Goal: Task Accomplishment & Management: Manage account settings

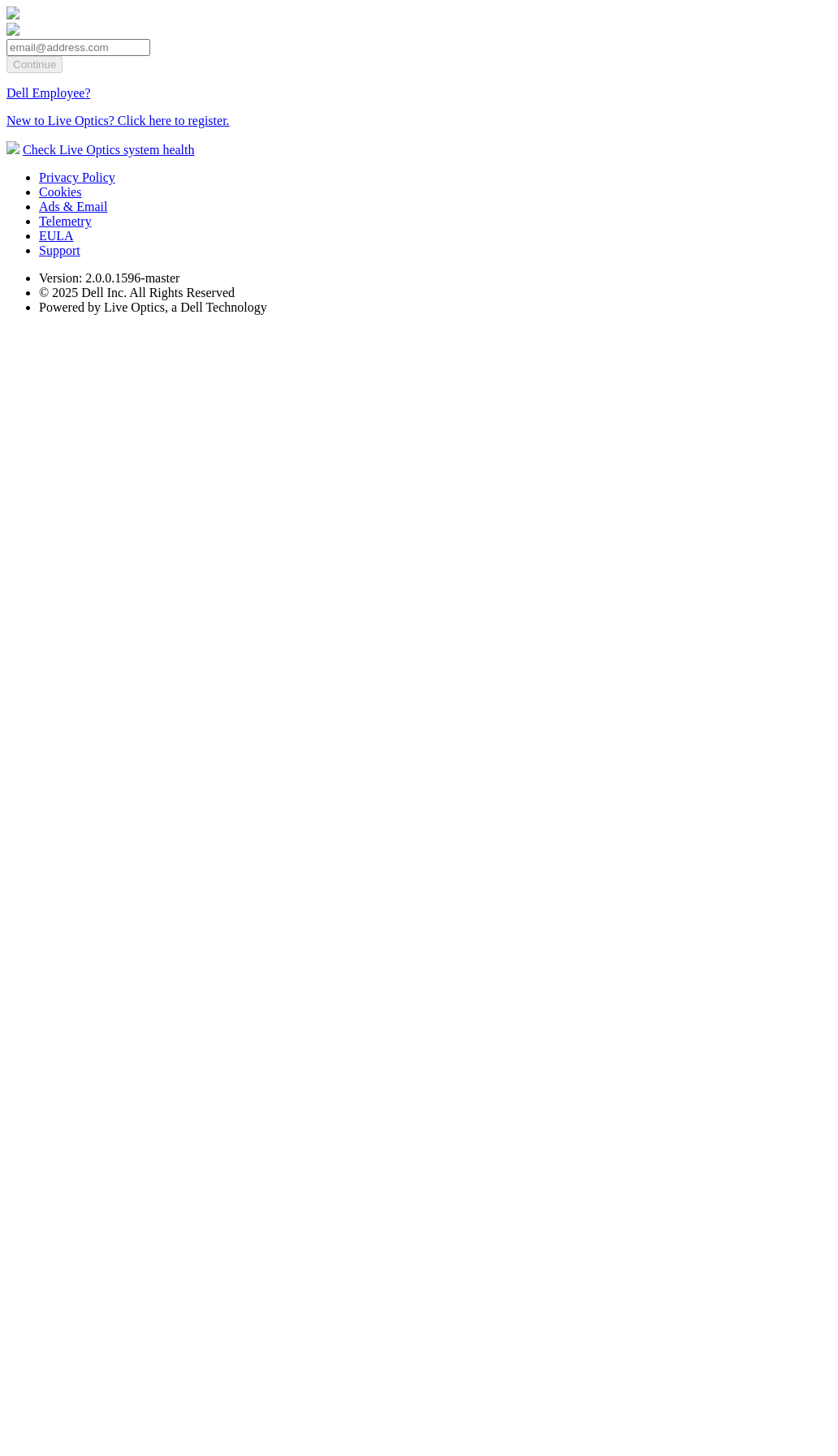
click at [150, 56] on input "email" at bounding box center [78, 47] width 144 height 17
type input "[EMAIL_ADDRESS][DOMAIN_NAME]"
click at [62, 73] on input "Continue" at bounding box center [34, 64] width 56 height 17
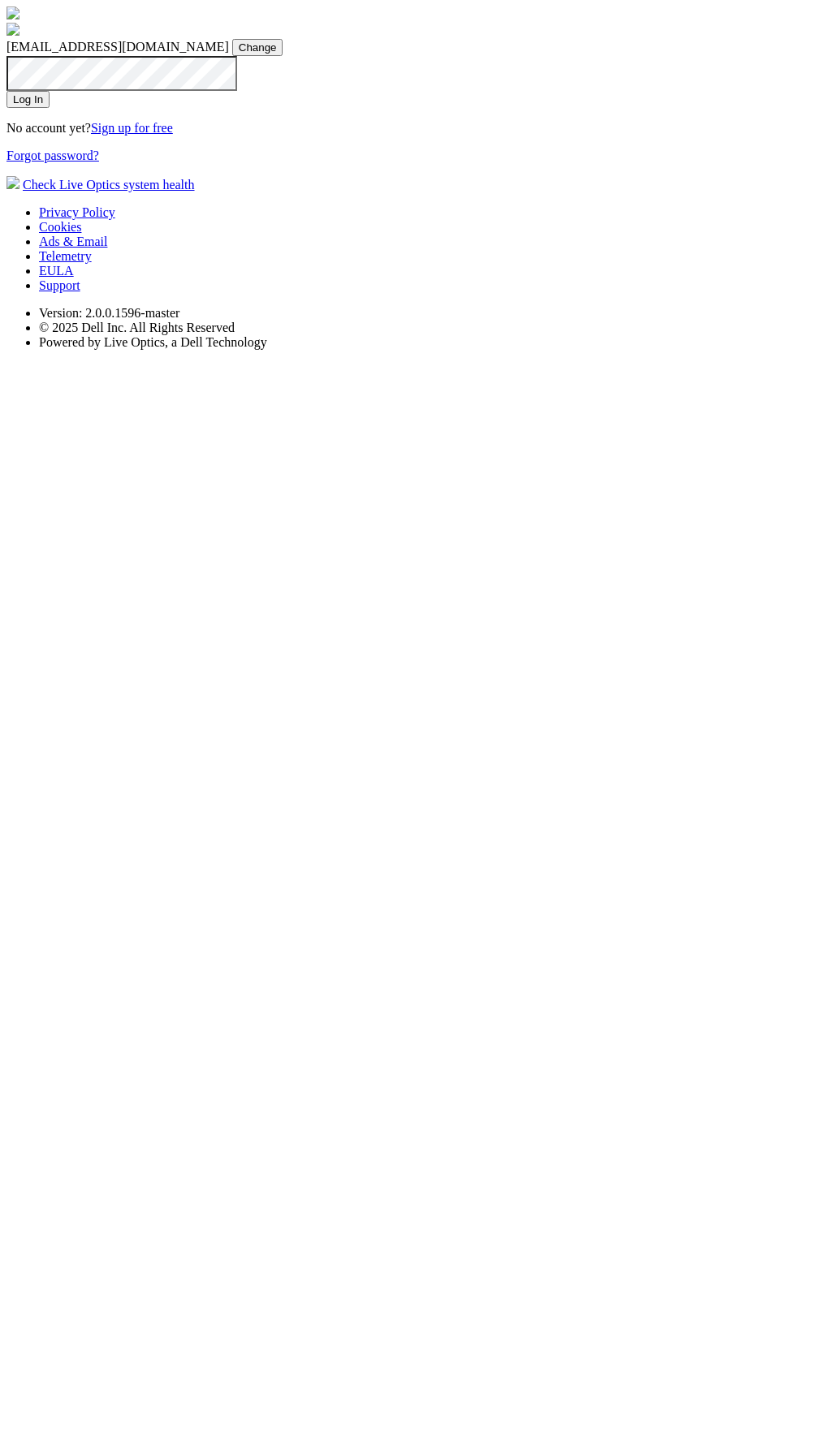
click at [49, 108] on input "Log In" at bounding box center [28, 99] width 43 height 17
click at [298, 163] on div "[EMAIL_ADDRESS][DOMAIN_NAME] [EMAIL_ADDRESS][DOMAIN_NAME] Change Invalid email …" at bounding box center [419, 85] width 825 height 157
click at [49, 108] on input "Log In" at bounding box center [28, 99] width 43 height 17
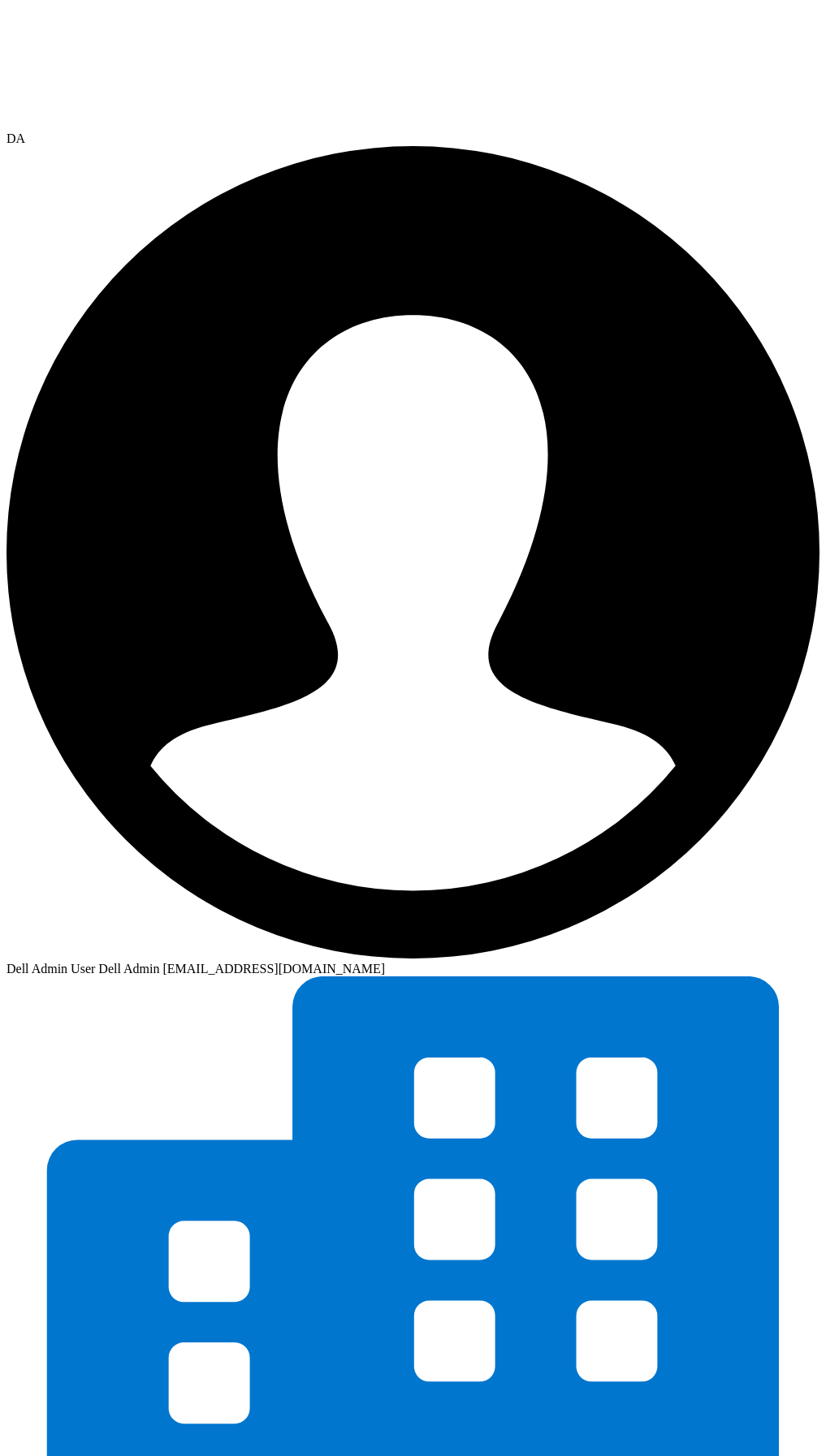
drag, startPoint x: 642, startPoint y: 544, endPoint x: 645, endPoint y: 518, distance: 26.2
drag, startPoint x: 409, startPoint y: 102, endPoint x: 541, endPoint y: 107, distance: 132.1
